Goal: Information Seeking & Learning: Learn about a topic

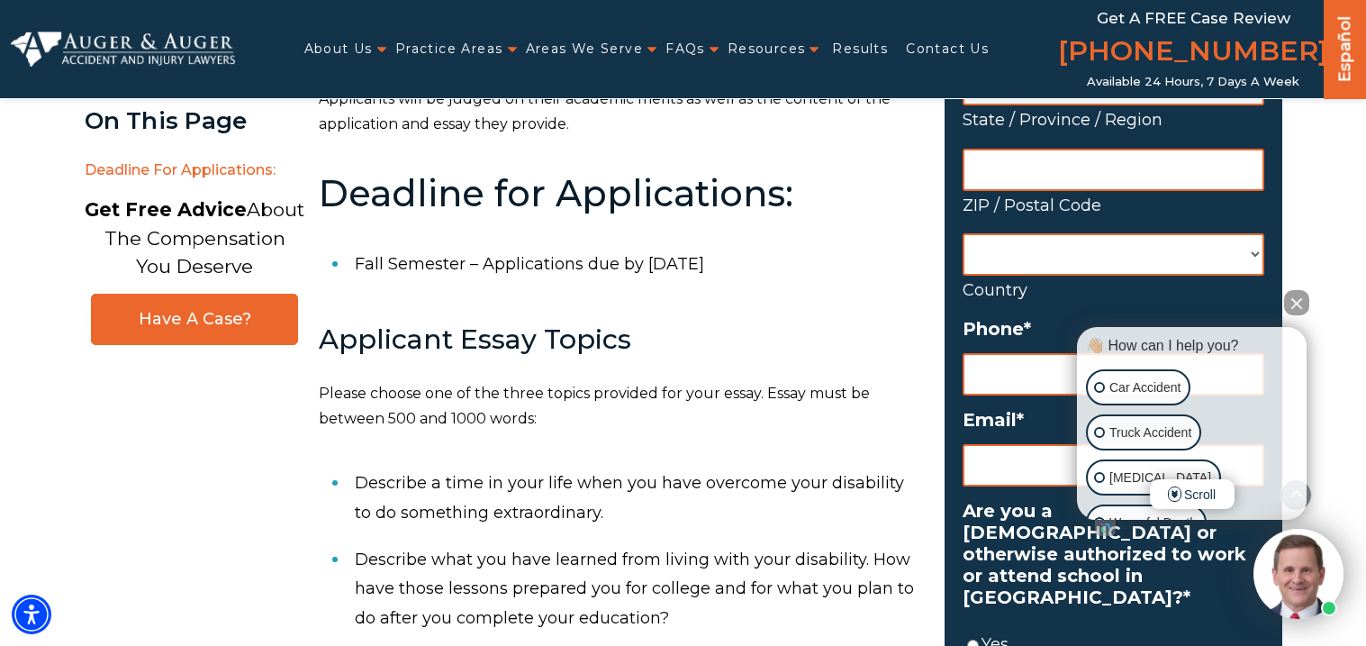
scroll to position [737, 0]
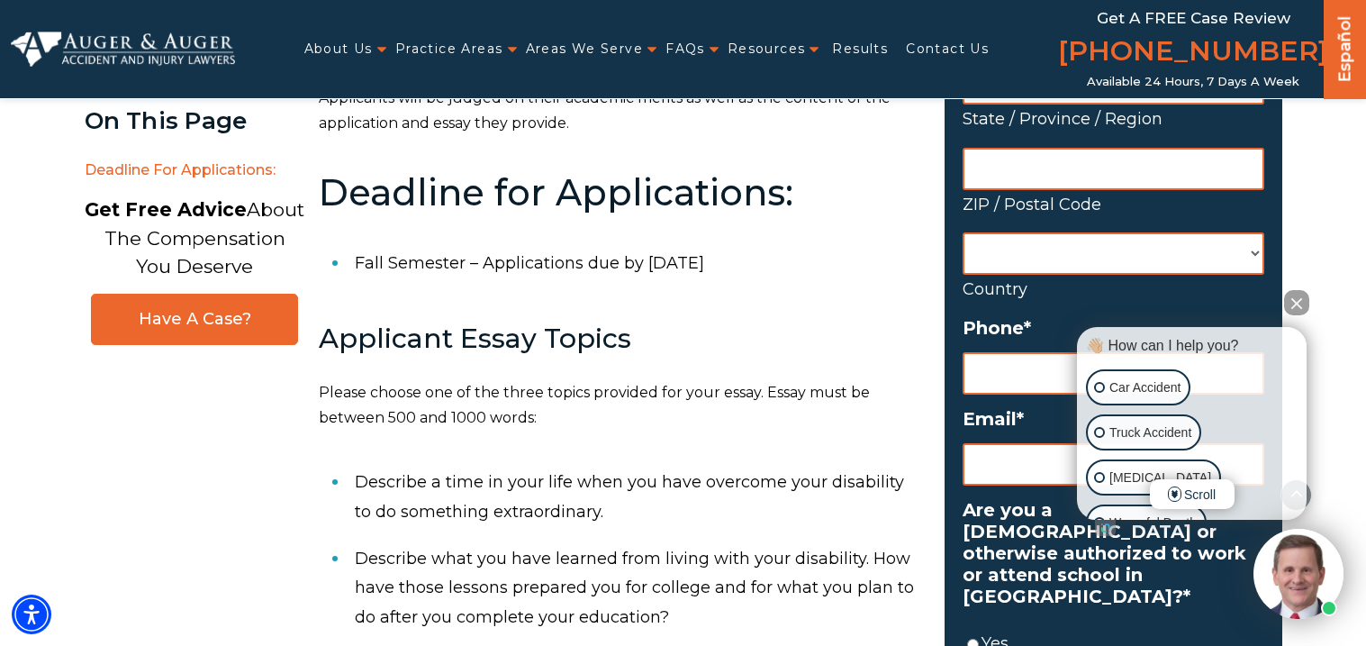
click at [525, 268] on li "Fall Semester – Applications due by [DATE]" at bounding box center [639, 263] width 568 height 47
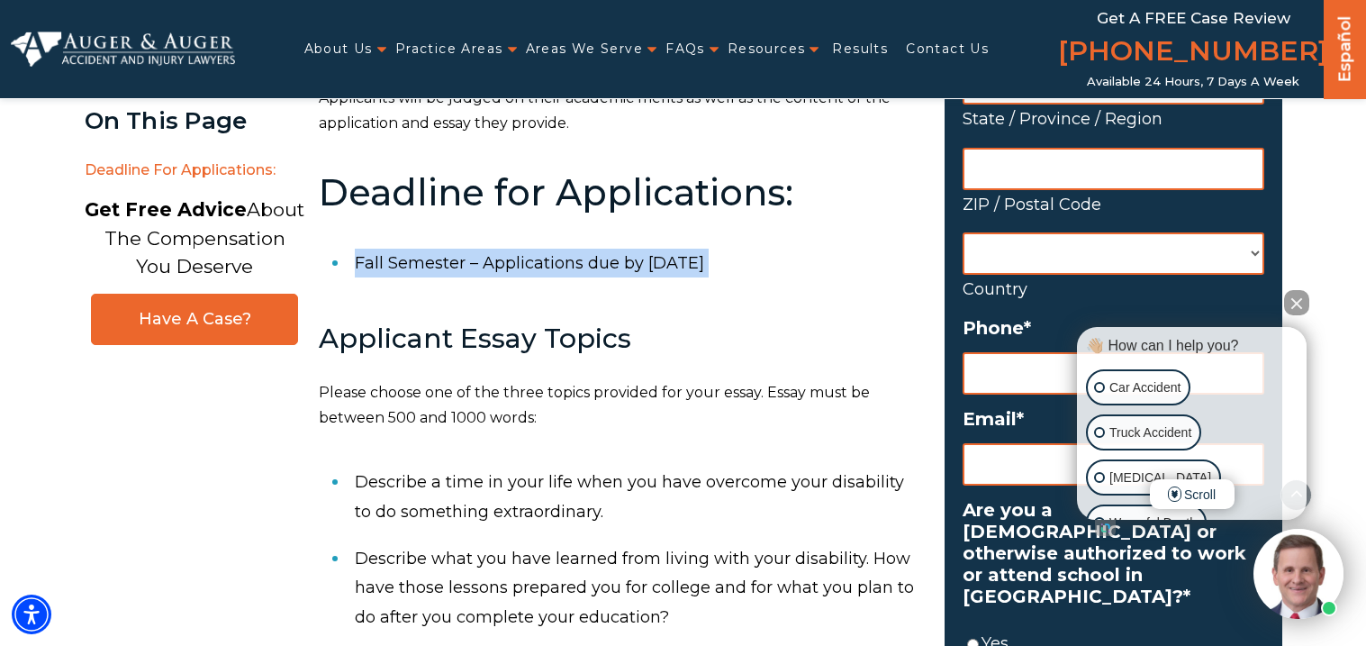
click at [525, 268] on li "Fall Semester – Applications due by [DATE]" at bounding box center [639, 263] width 568 height 47
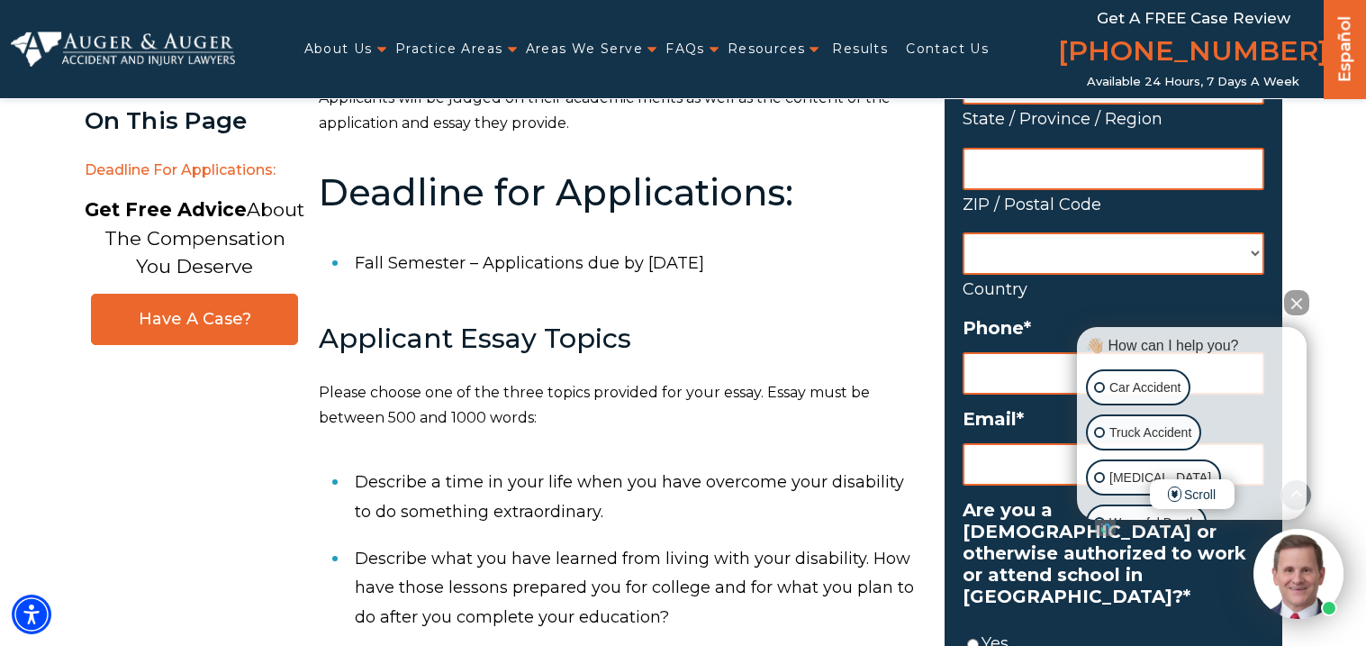
click at [422, 262] on li "Fall Semester – Applications due by [DATE]" at bounding box center [639, 263] width 568 height 47
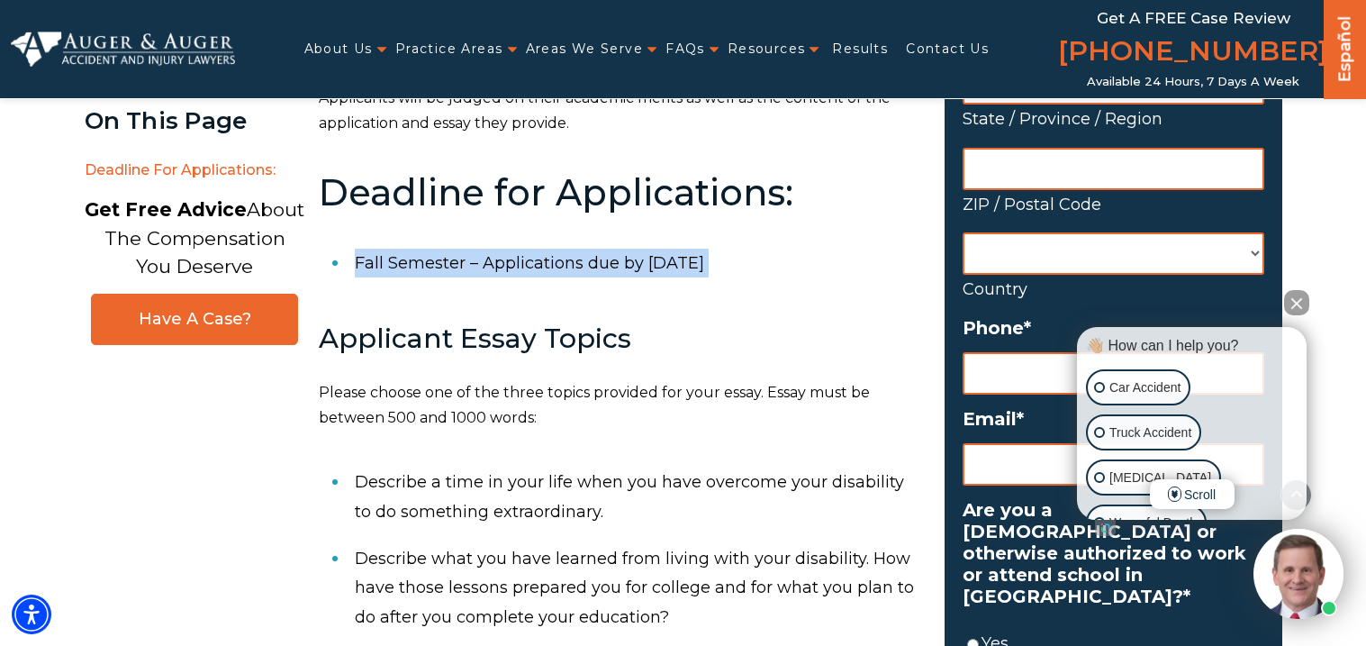
click at [422, 262] on li "Fall Semester – Applications due by [DATE]" at bounding box center [639, 263] width 568 height 47
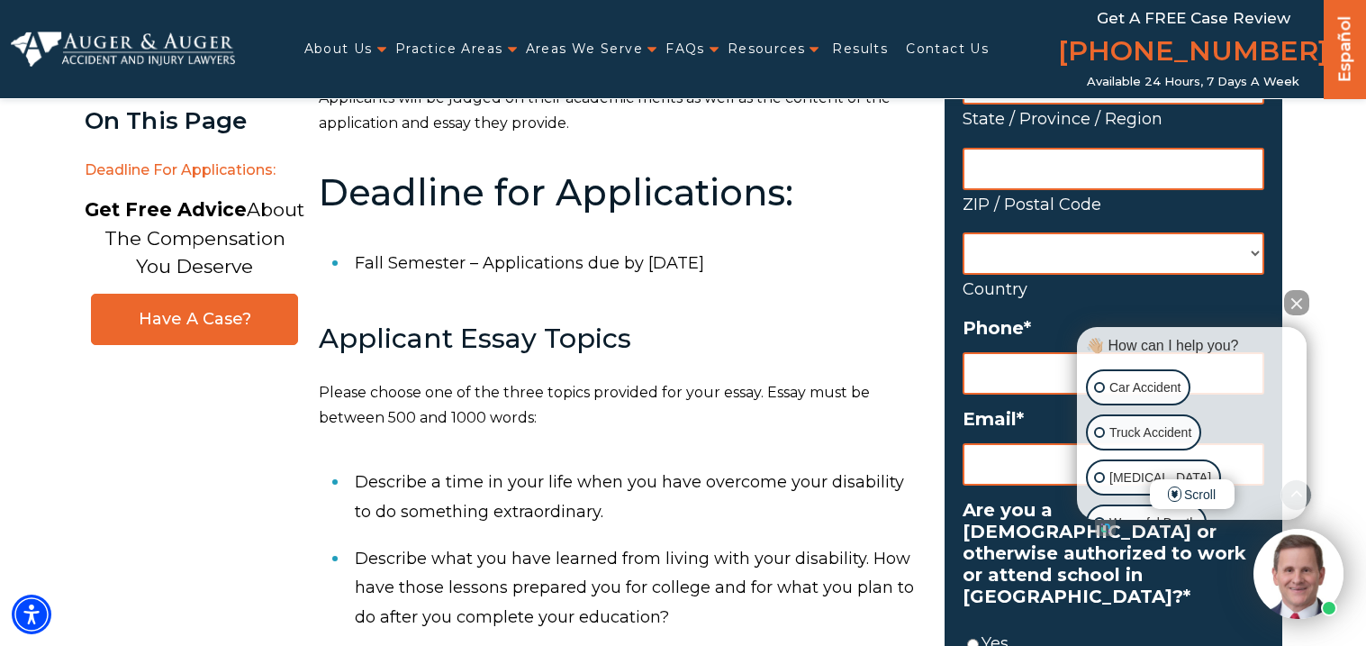
click at [422, 262] on li "Fall Semester – Applications due by [DATE]" at bounding box center [639, 263] width 568 height 47
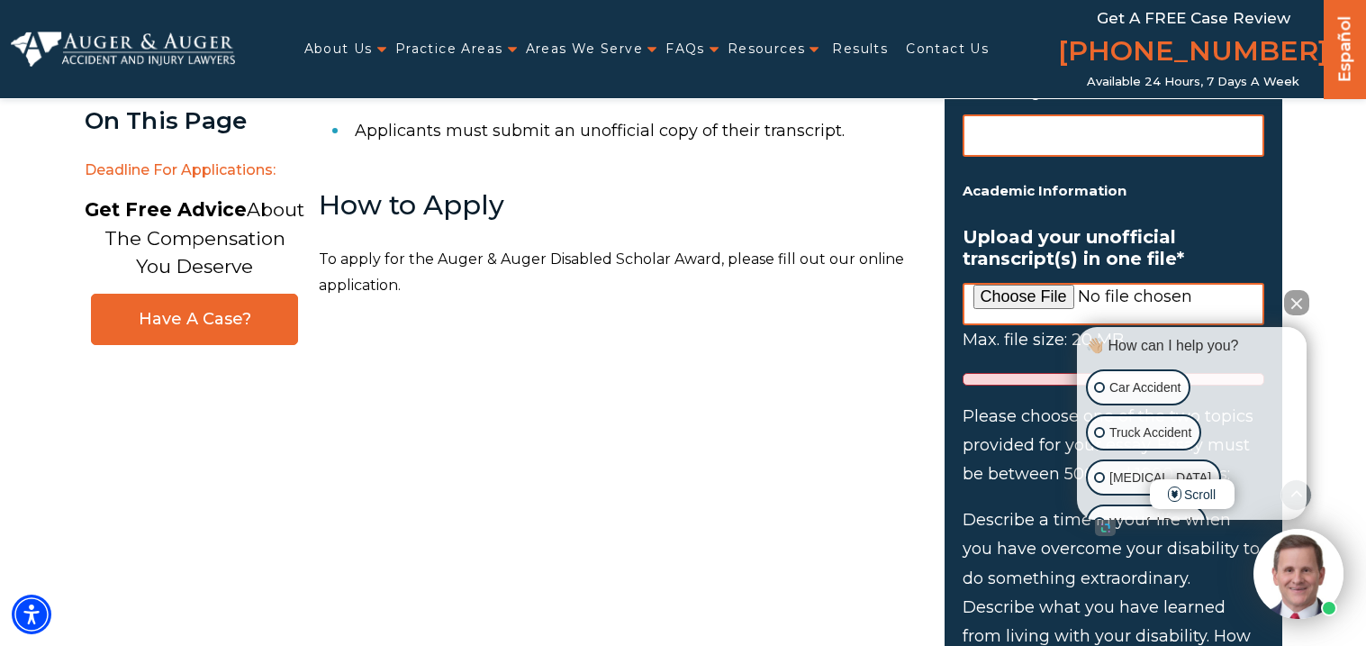
scroll to position [1518, 0]
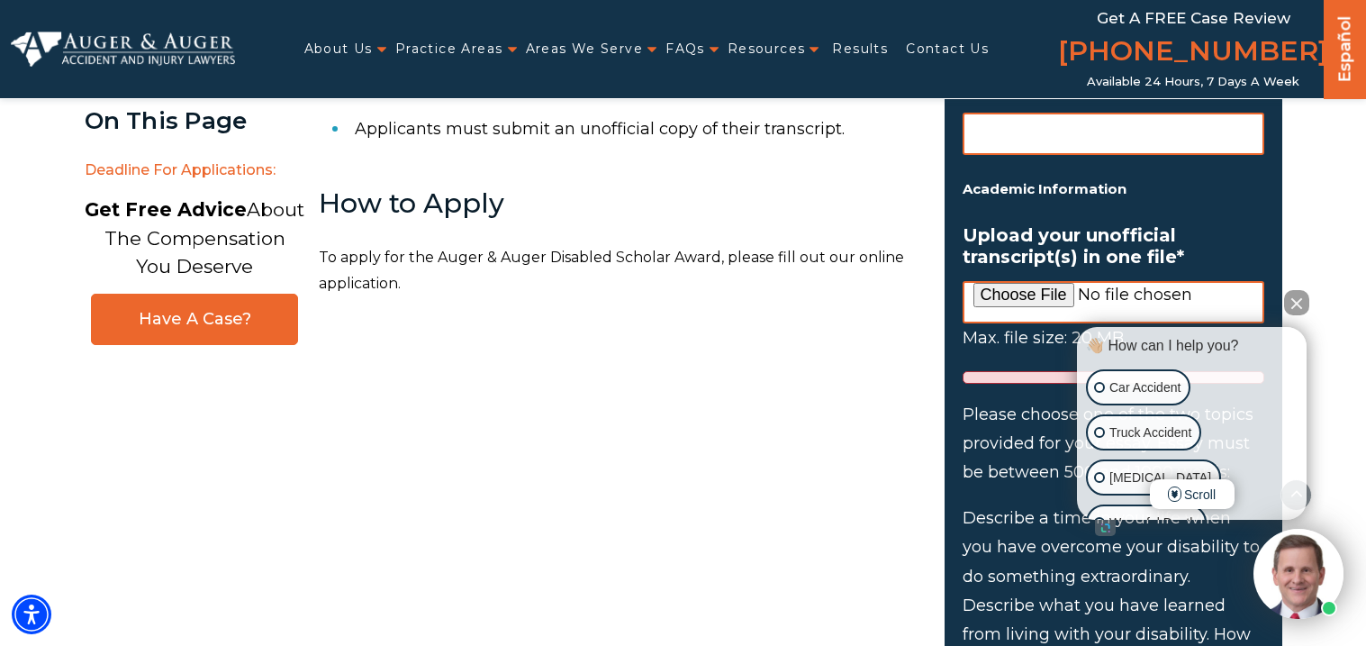
click at [440, 258] on p "To apply for the Auger & Auger Disabled Scholar Award, please fill out our onli…" at bounding box center [621, 271] width 604 height 52
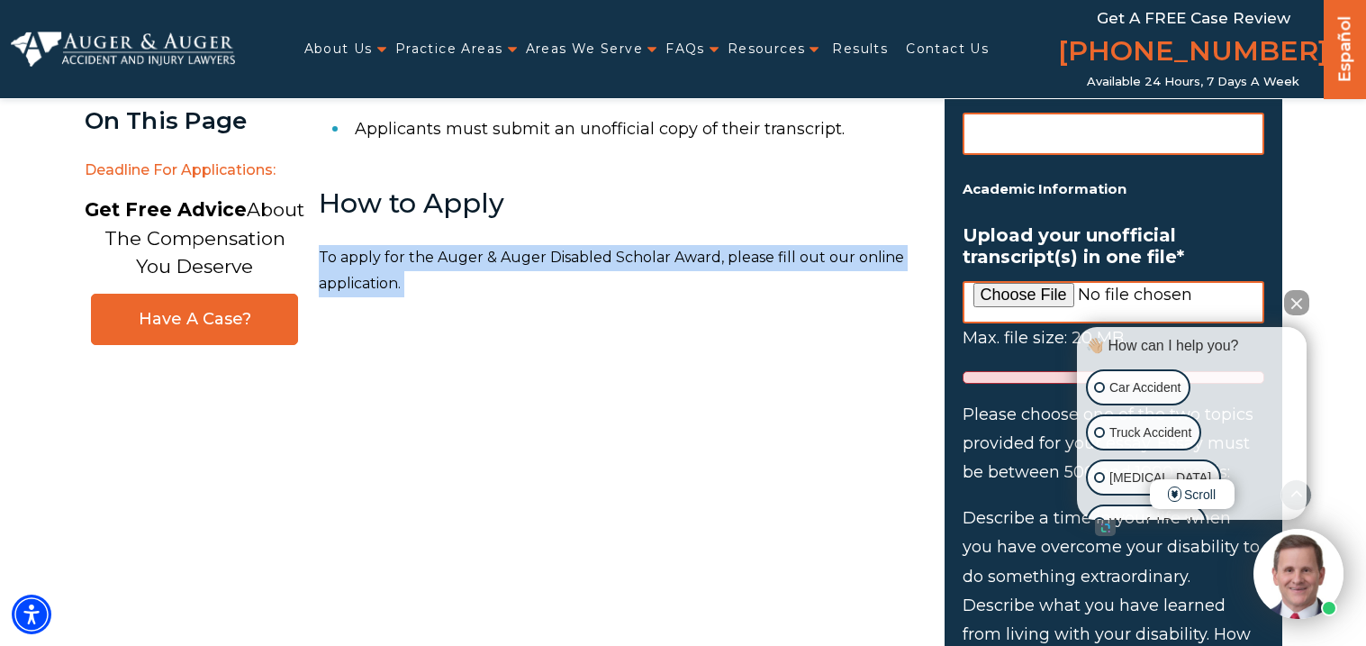
click at [440, 258] on p "To apply for the Auger & Auger Disabled Scholar Award, please fill out our onli…" at bounding box center [621, 271] width 604 height 52
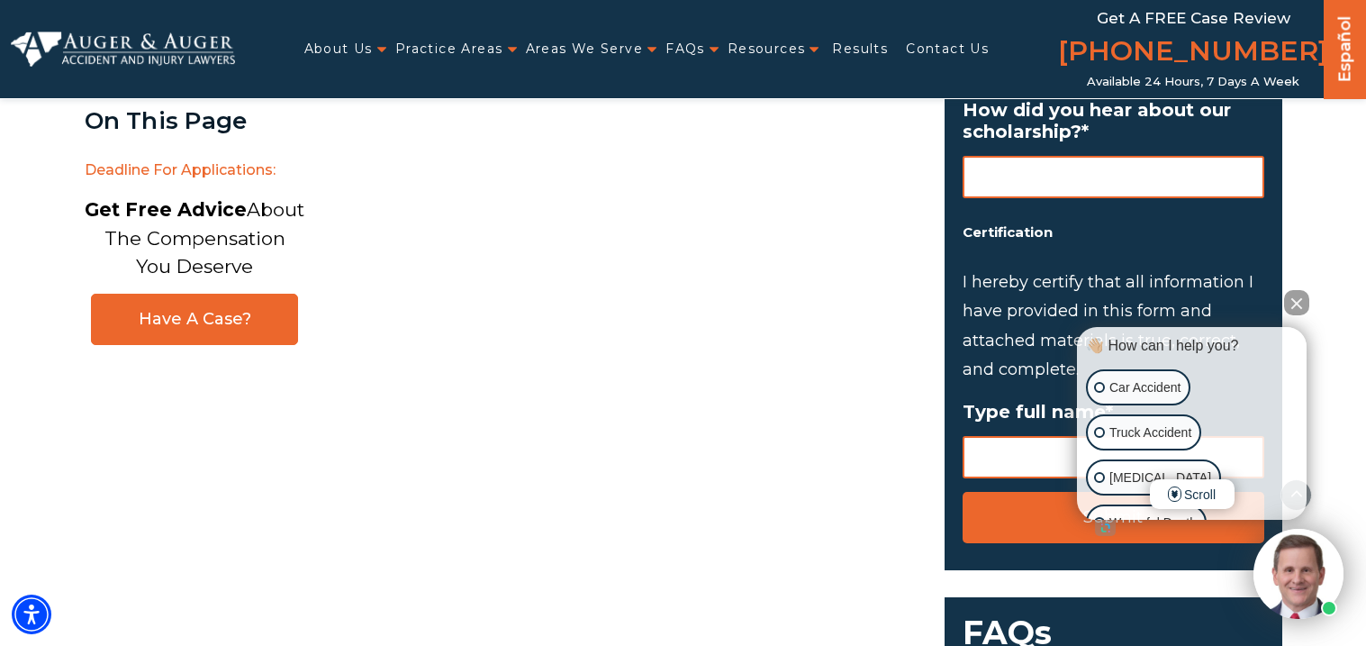
scroll to position [2375, 0]
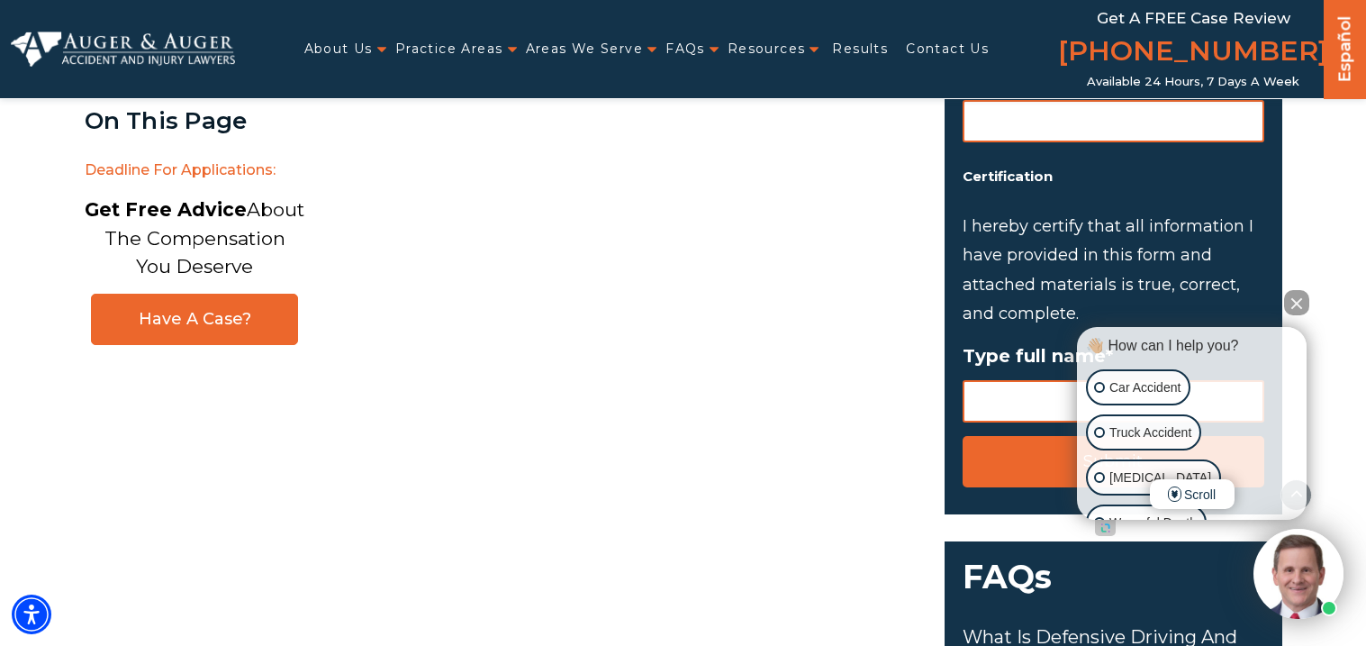
click at [1298, 303] on button "Close Intaker Chat Widget" at bounding box center [1296, 302] width 25 height 25
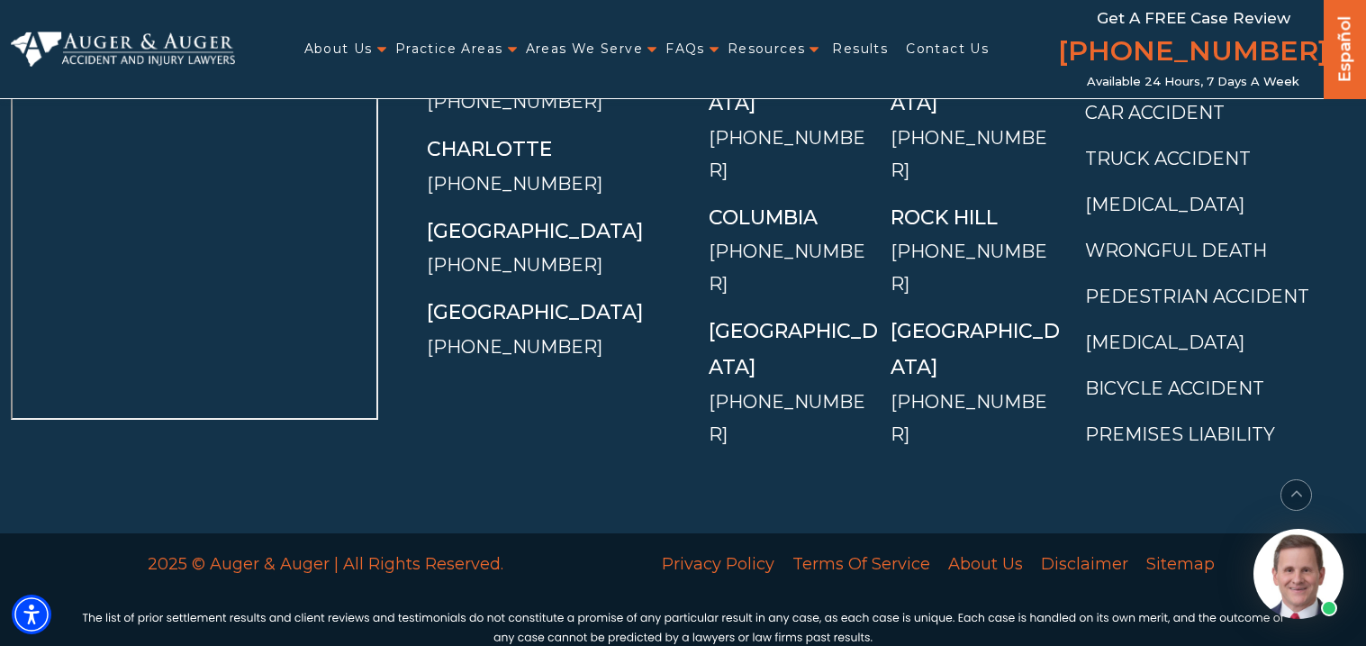
scroll to position [6447, 0]
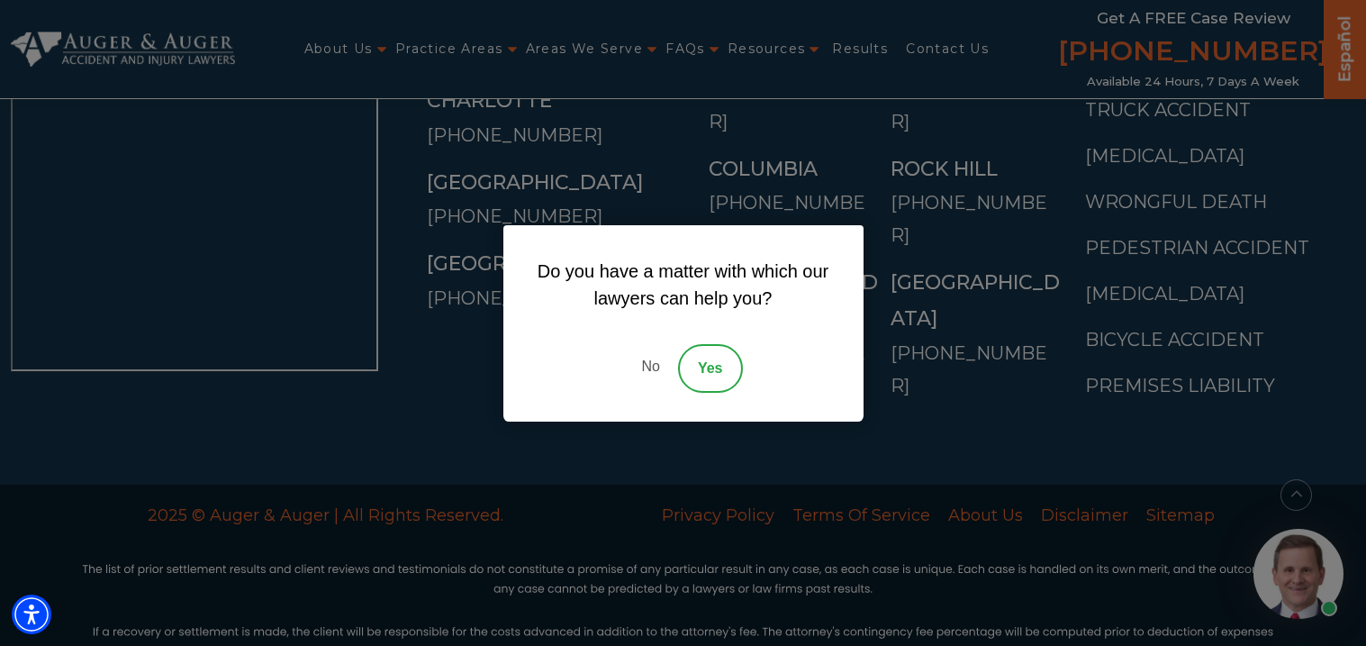
click at [663, 367] on link "No" at bounding box center [650, 368] width 54 height 49
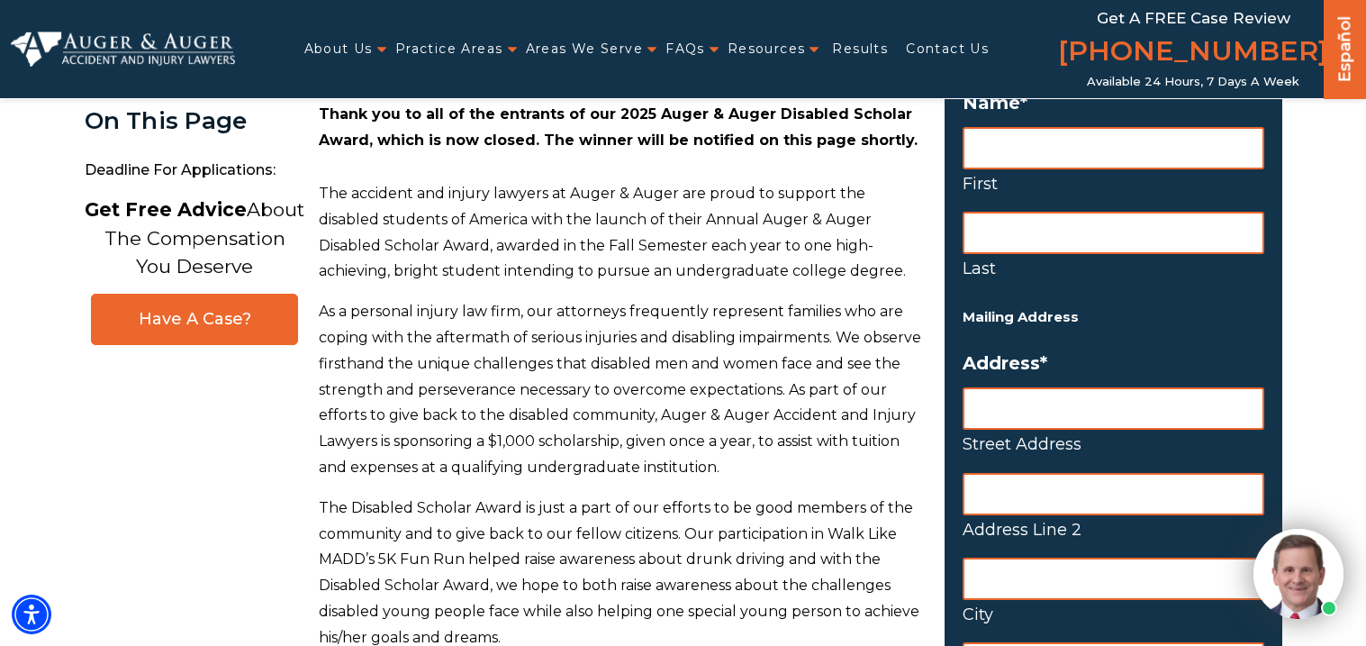
scroll to position [0, 0]
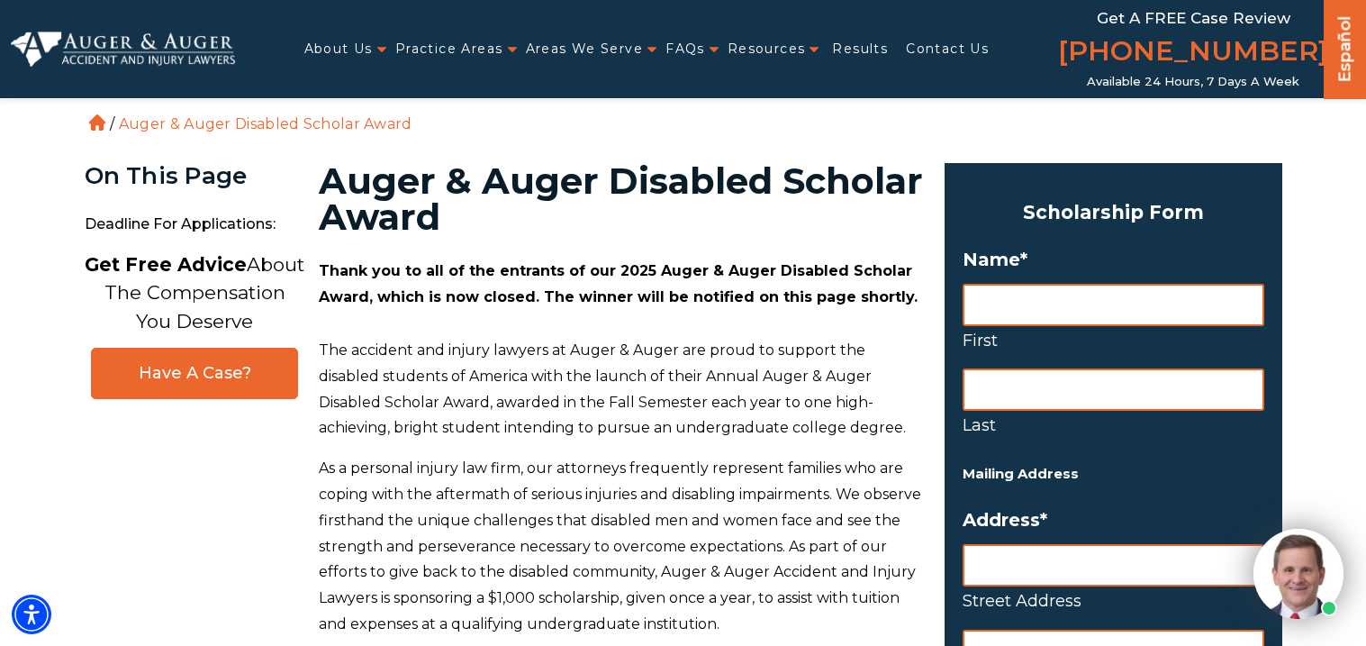
click at [612, 186] on h1 "Auger & Auger Disabled Scholar Award" at bounding box center [621, 199] width 604 height 72
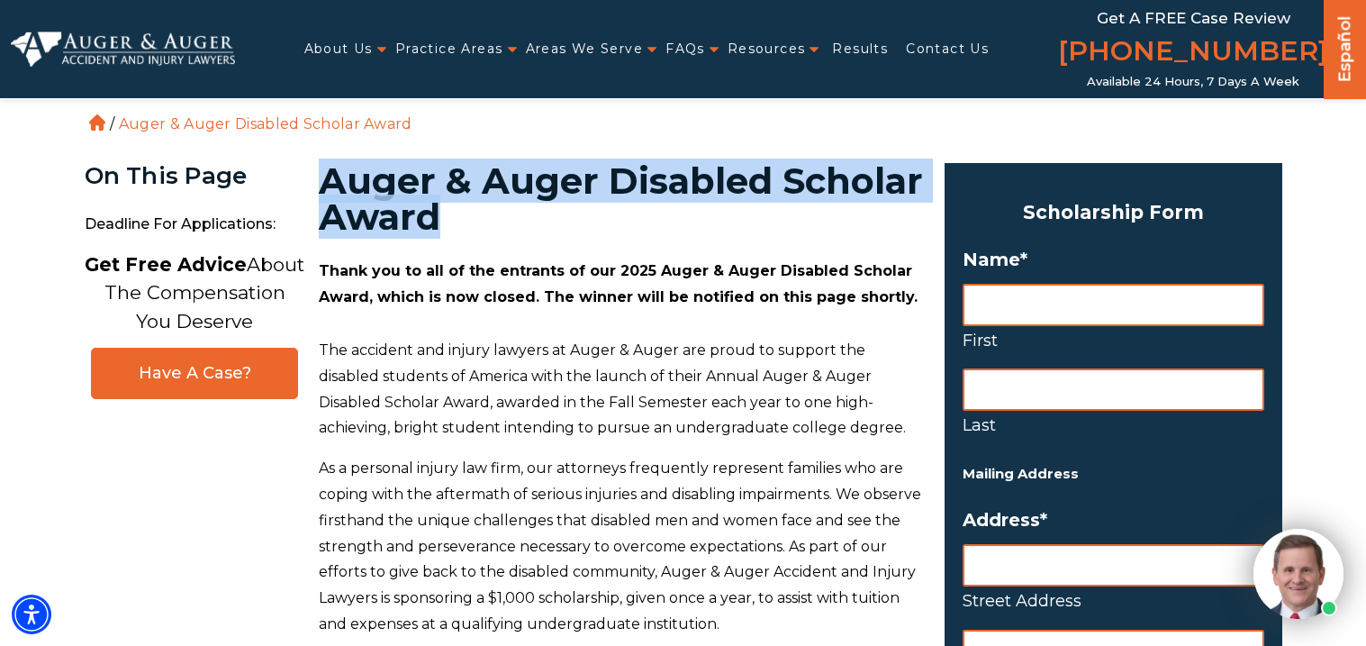
click at [612, 186] on h1 "Auger & Auger Disabled Scholar Award" at bounding box center [621, 199] width 604 height 72
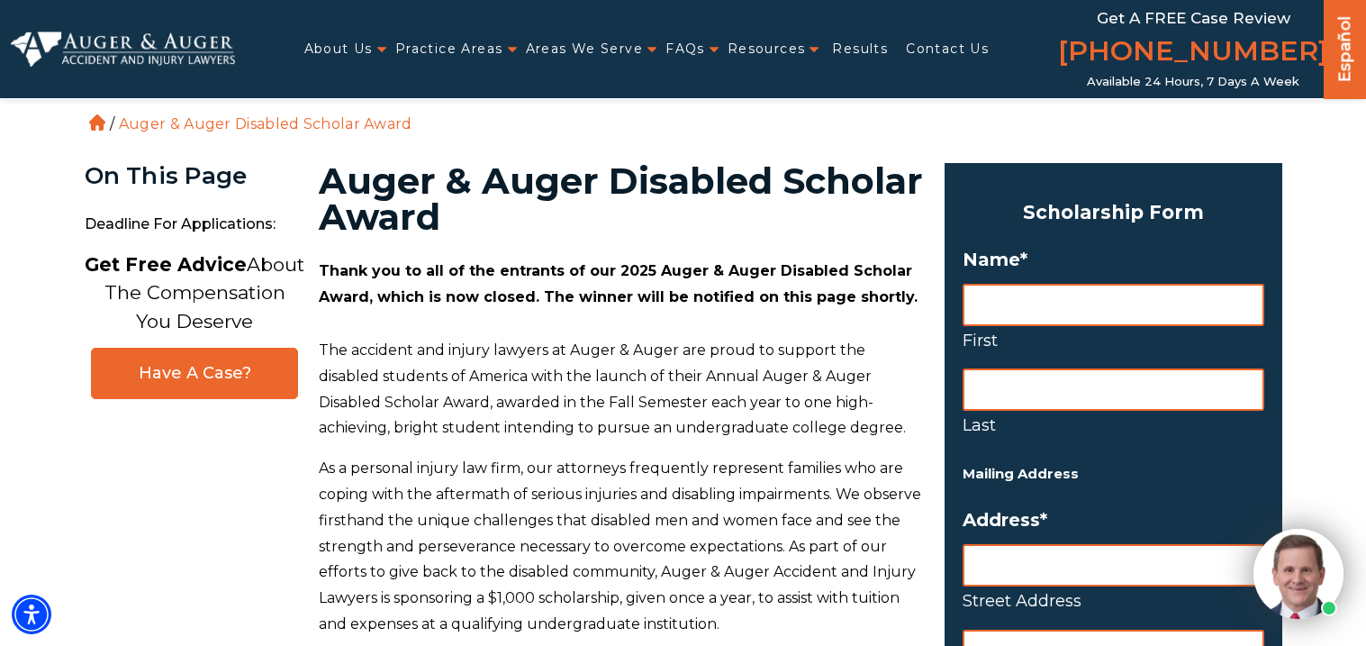
click at [603, 272] on strong "Thank you to all of the entrants of our 2025 Auger & Auger Disabled Scholar Awa…" at bounding box center [618, 283] width 599 height 43
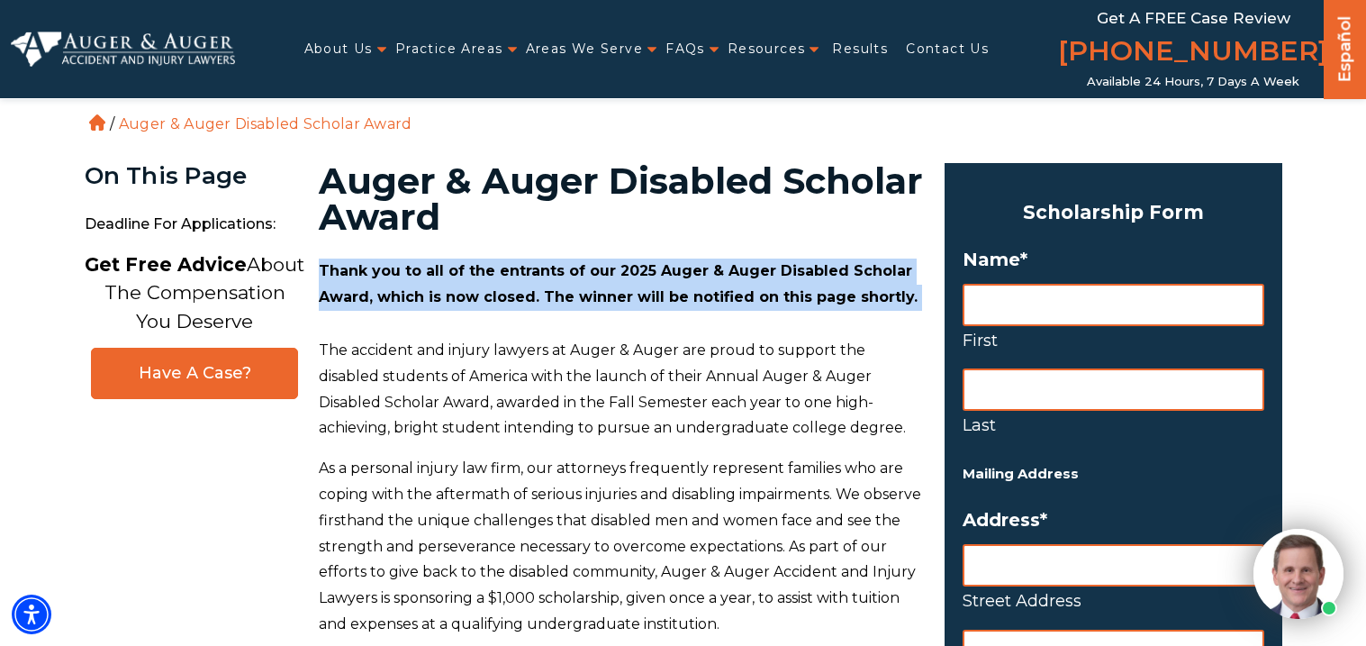
click at [603, 272] on strong "Thank you to all of the entrants of our 2025 Auger & Auger Disabled Scholar Awa…" at bounding box center [618, 283] width 599 height 43
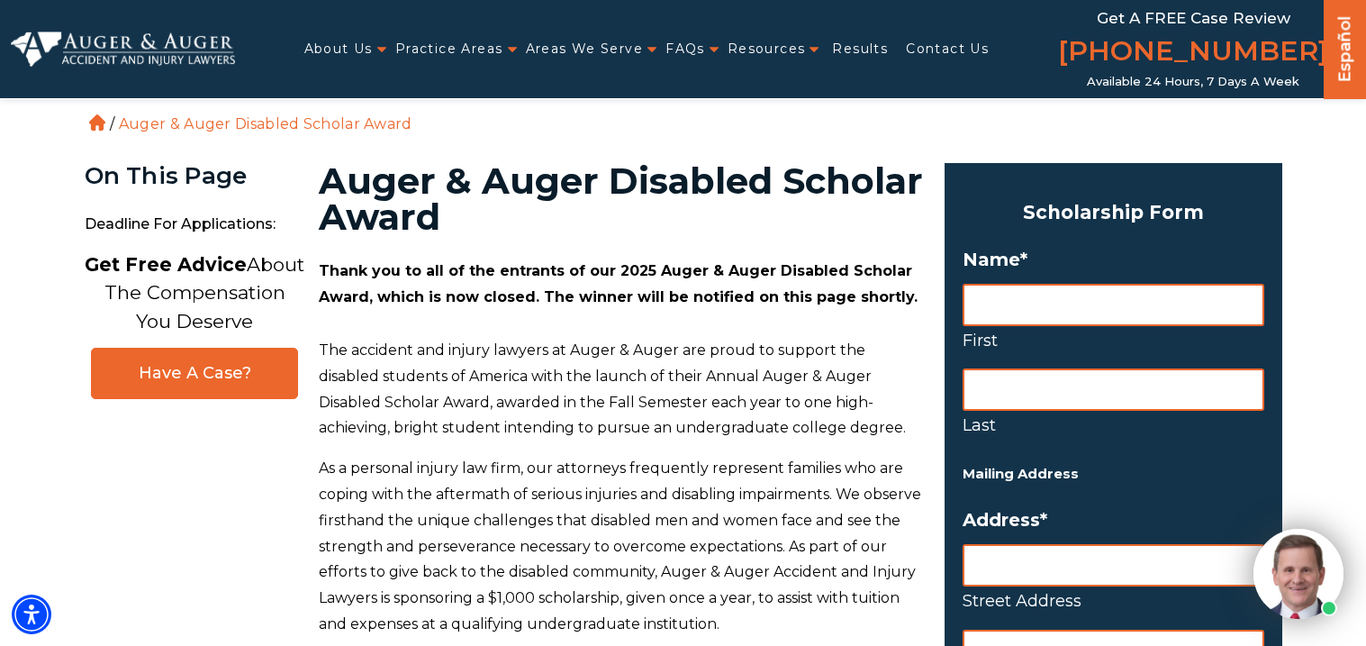
click at [540, 275] on strong "Thank you to all of the entrants of our 2025 Auger & Auger Disabled Scholar Awa…" at bounding box center [618, 283] width 599 height 43
click at [599, 267] on strong "Thank you to all of the entrants of our 2025 Auger & Auger Disabled Scholar Awa…" at bounding box center [618, 283] width 599 height 43
